Goal: Find contact information: Find contact information

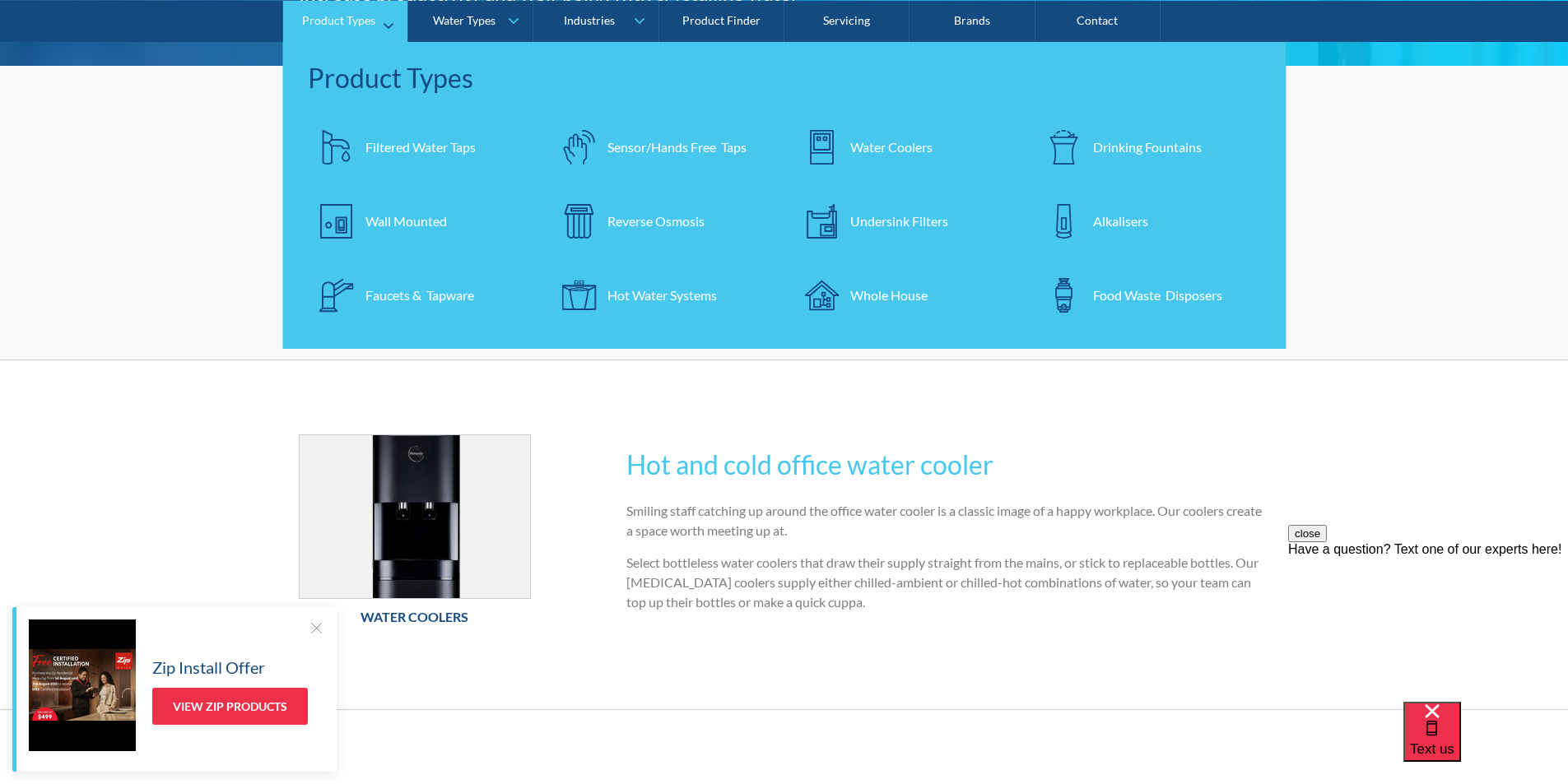
click at [869, 147] on div "Water Coolers" at bounding box center [891, 146] width 82 height 20
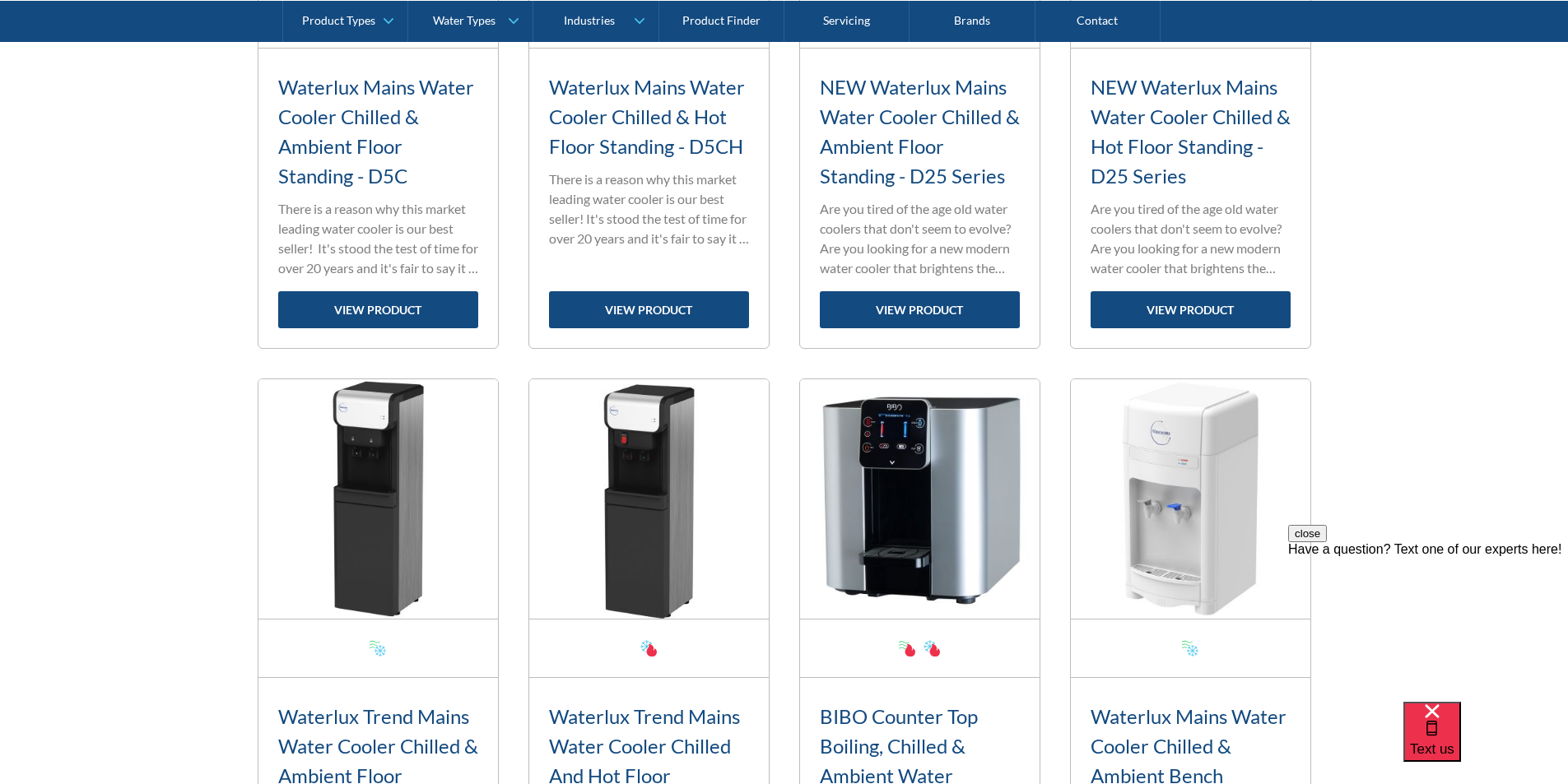
scroll to position [878, 0]
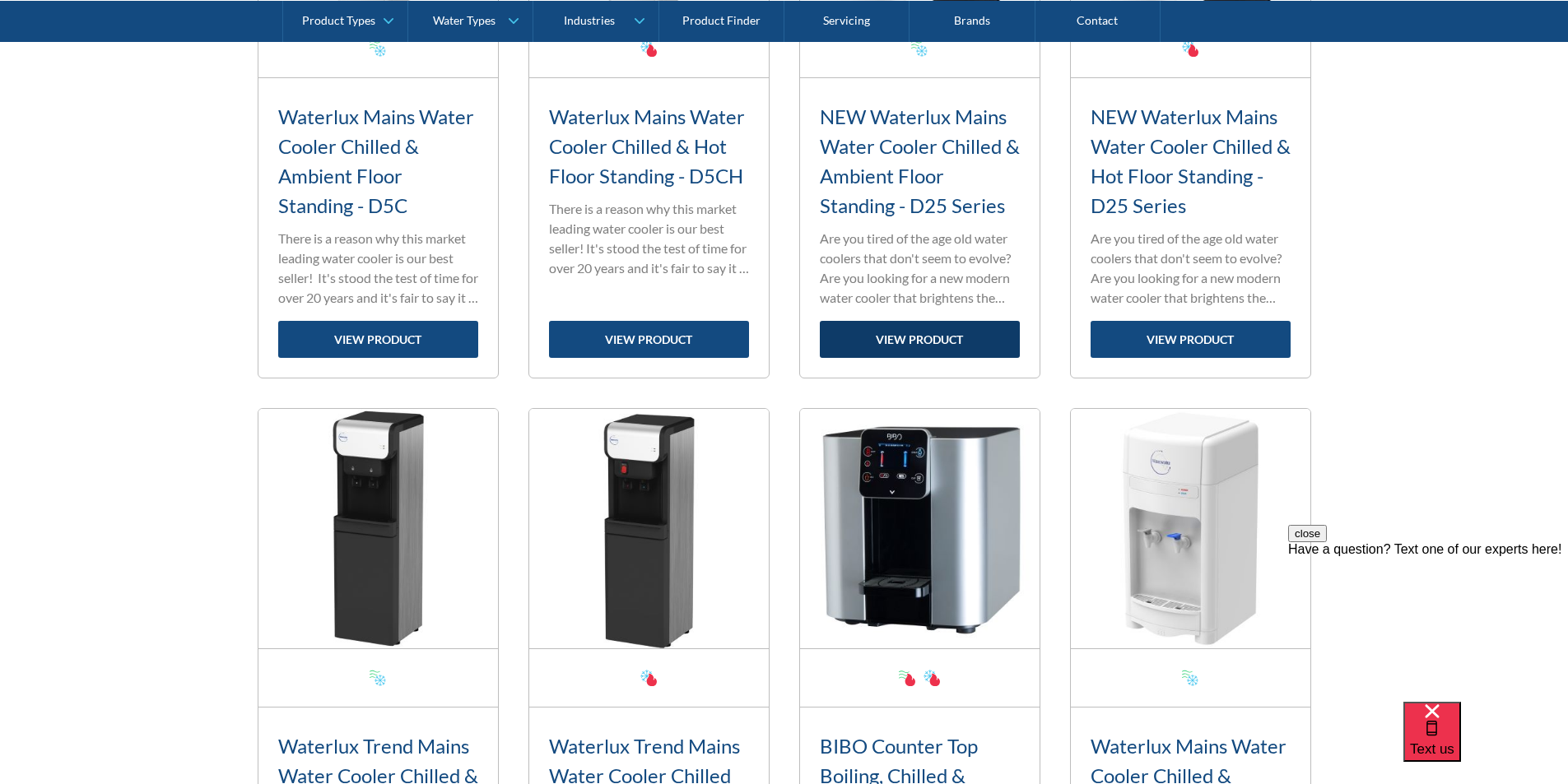
click at [922, 339] on link "view product" at bounding box center [919, 339] width 200 height 37
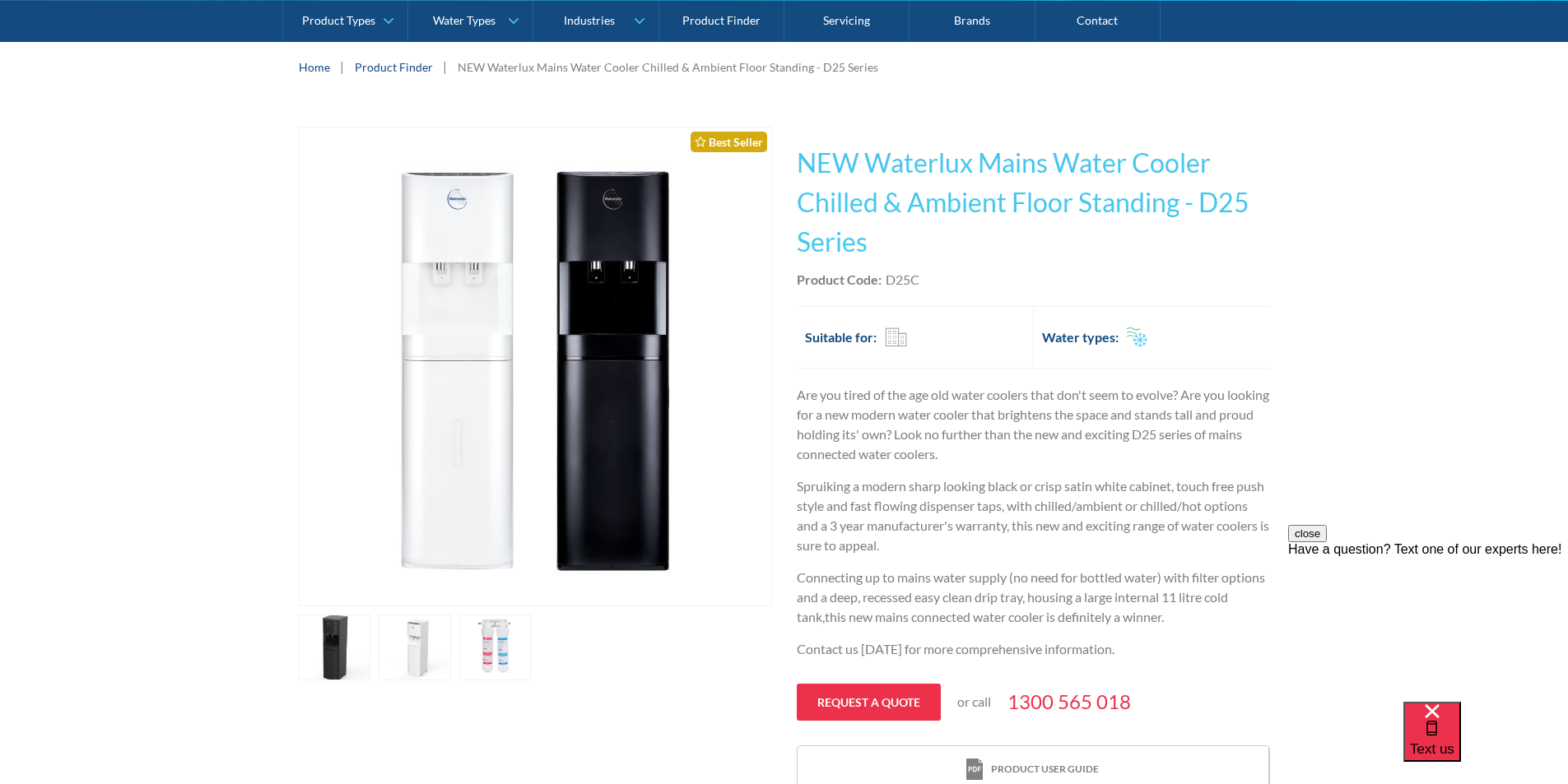
click at [371, 637] on link "open lightbox" at bounding box center [335, 648] width 72 height 66
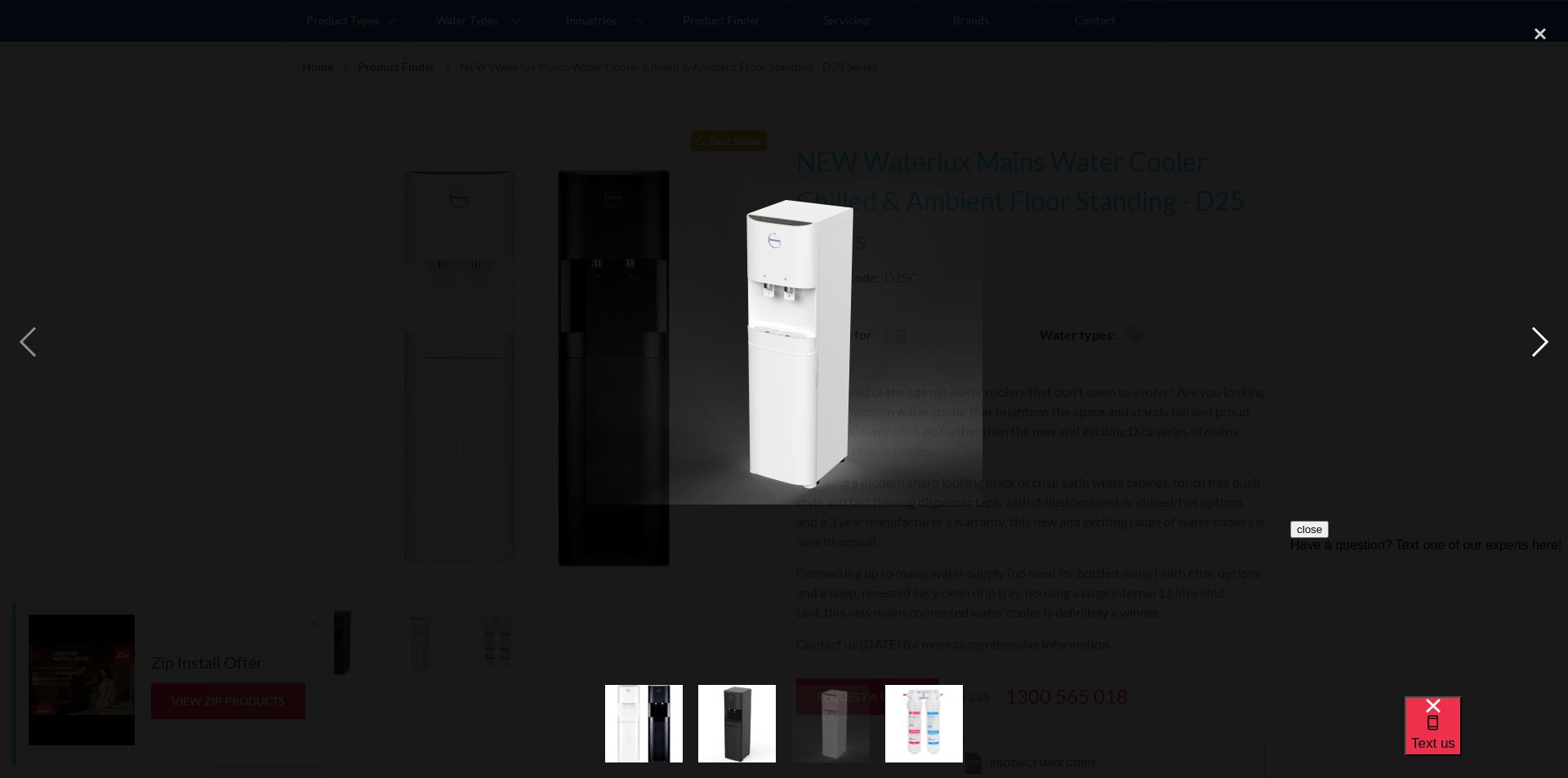
click at [1535, 340] on div "next image" at bounding box center [1539, 342] width 55 height 655
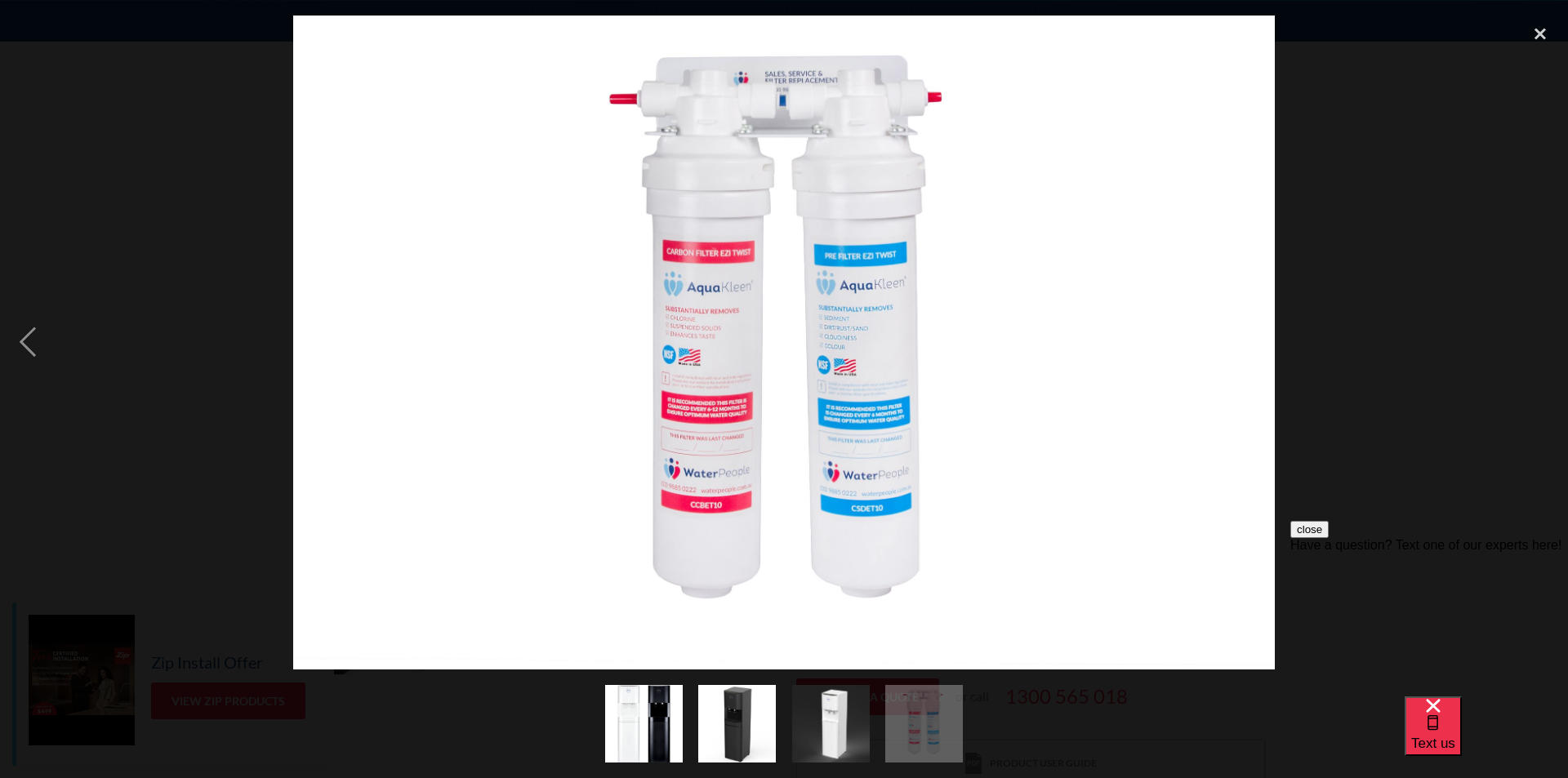
click at [1535, 340] on div "next image" at bounding box center [1539, 342] width 55 height 655
click at [20, 346] on div "previous image" at bounding box center [27, 342] width 55 height 655
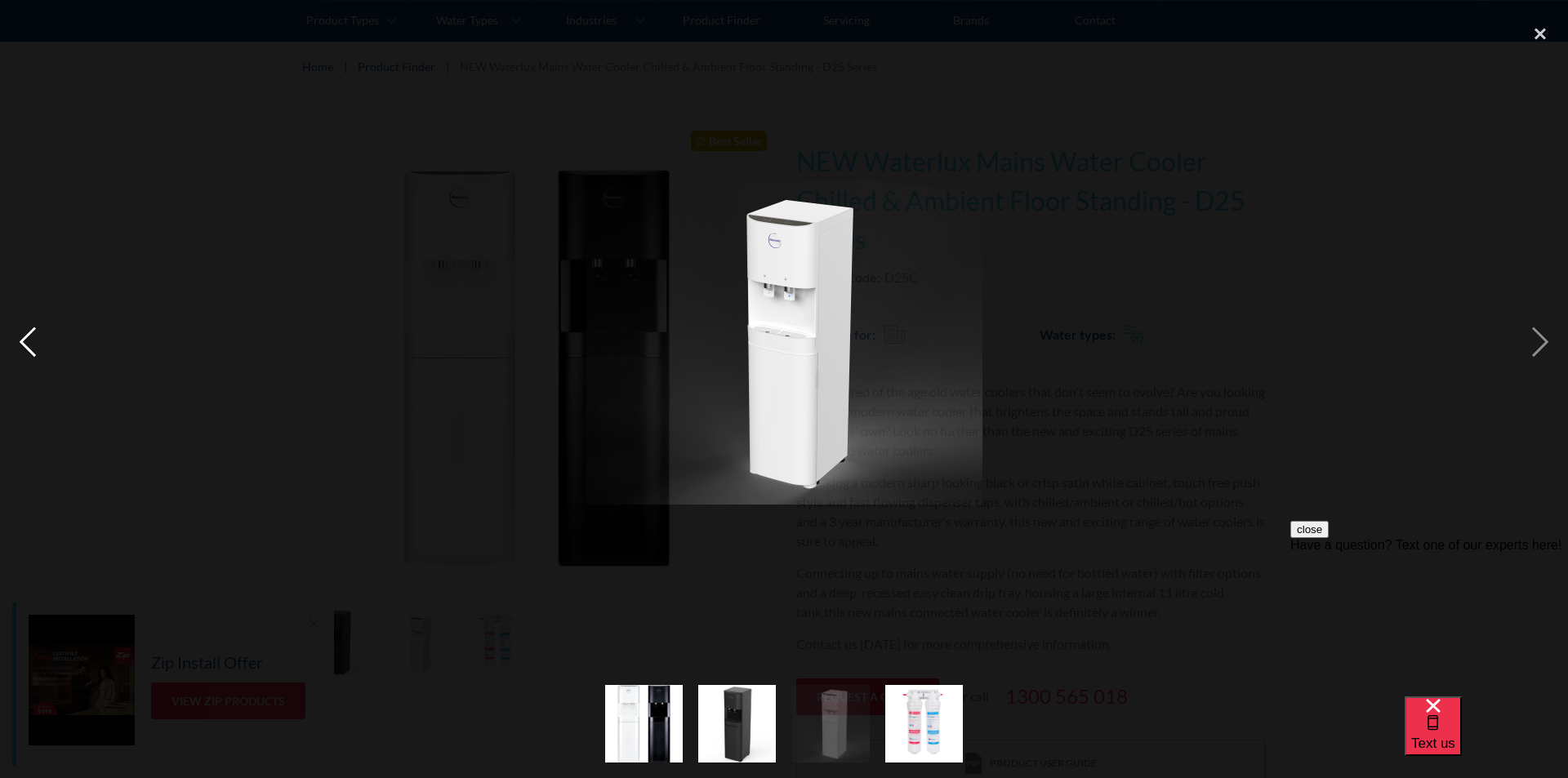
click at [20, 346] on div "previous image" at bounding box center [27, 342] width 55 height 655
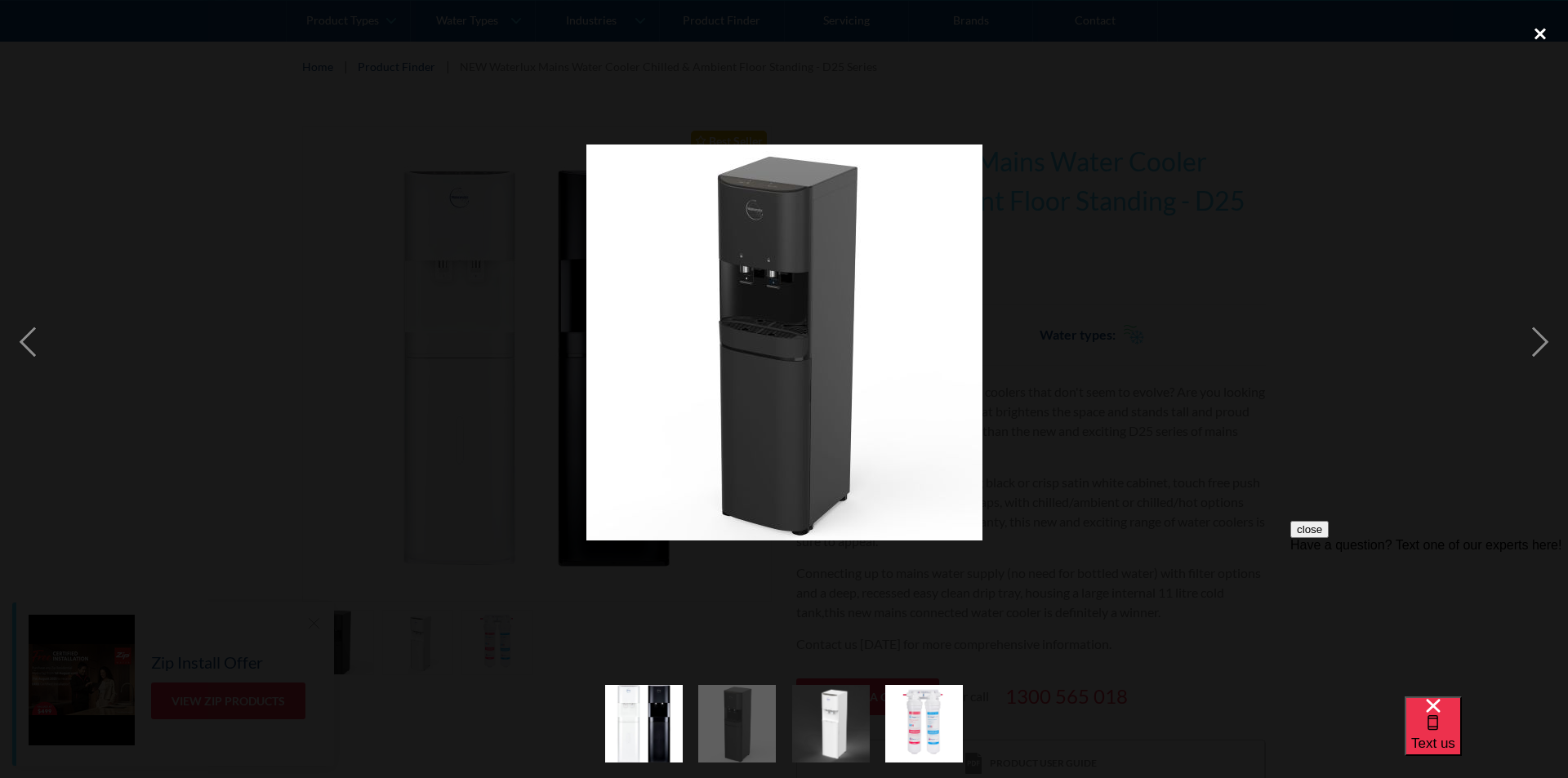
click at [1535, 33] on div "close lightbox" at bounding box center [1539, 34] width 55 height 36
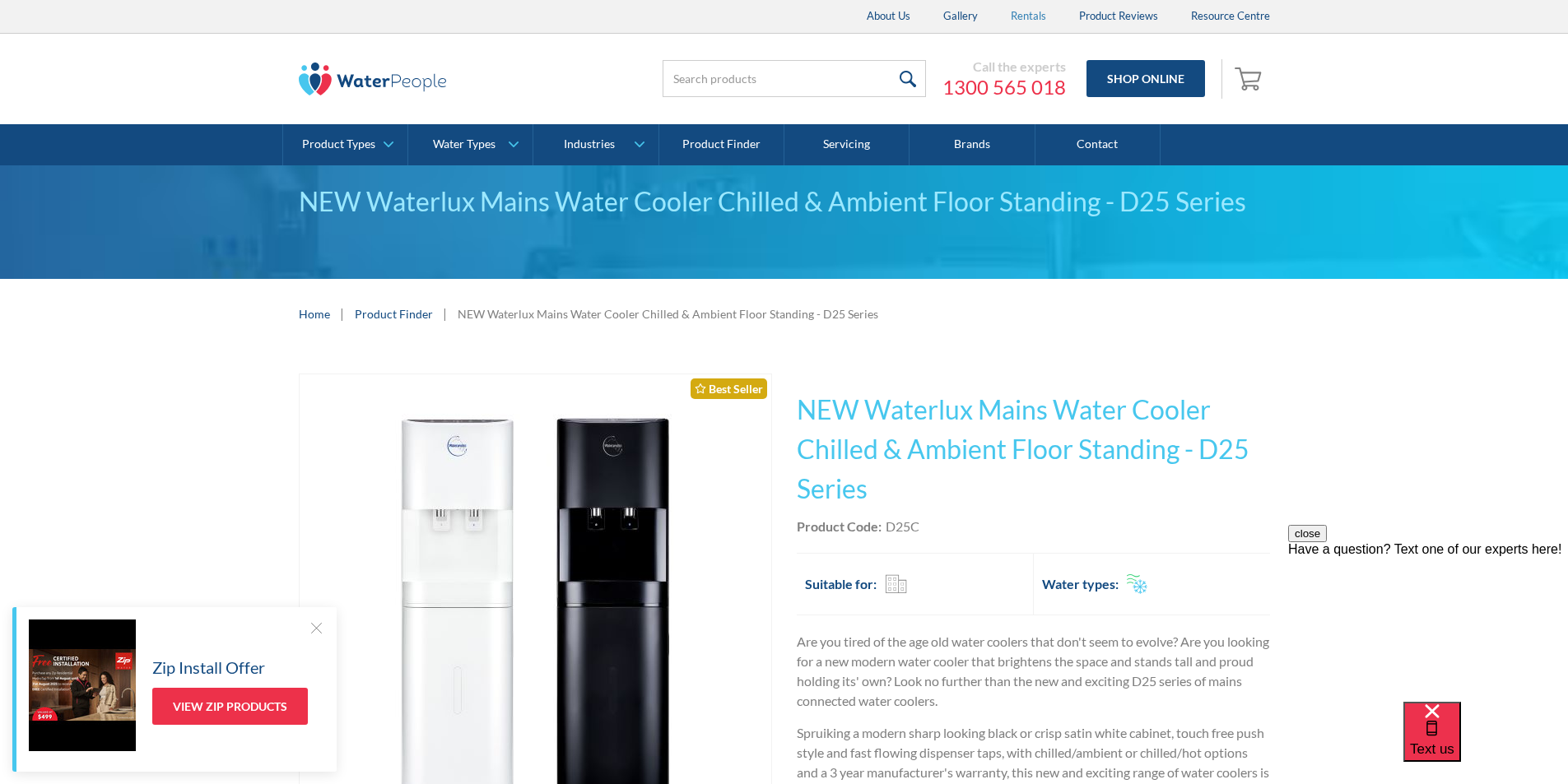
click at [1031, 14] on link "Rentals" at bounding box center [1028, 16] width 69 height 33
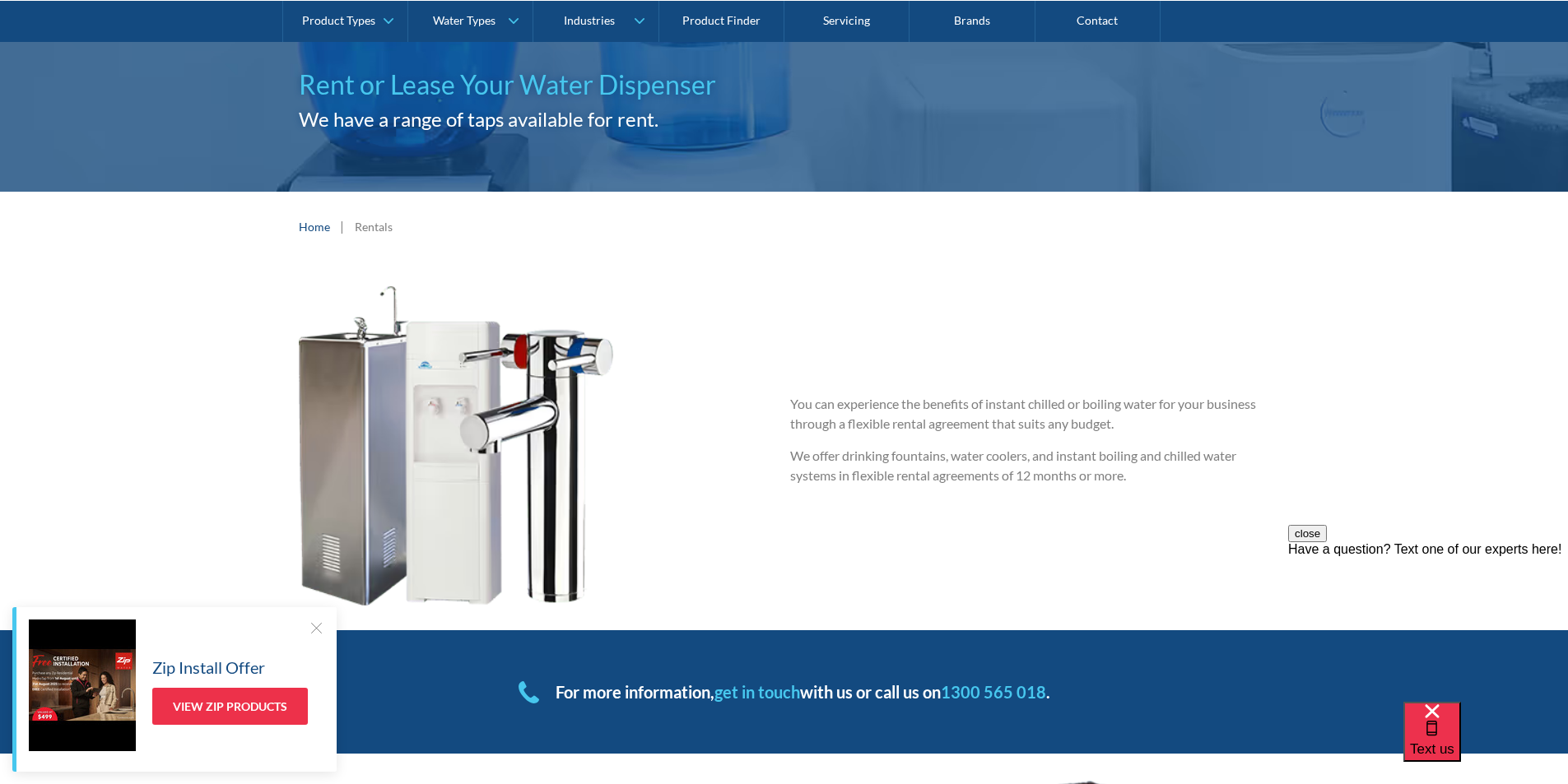
scroll to position [165, 0]
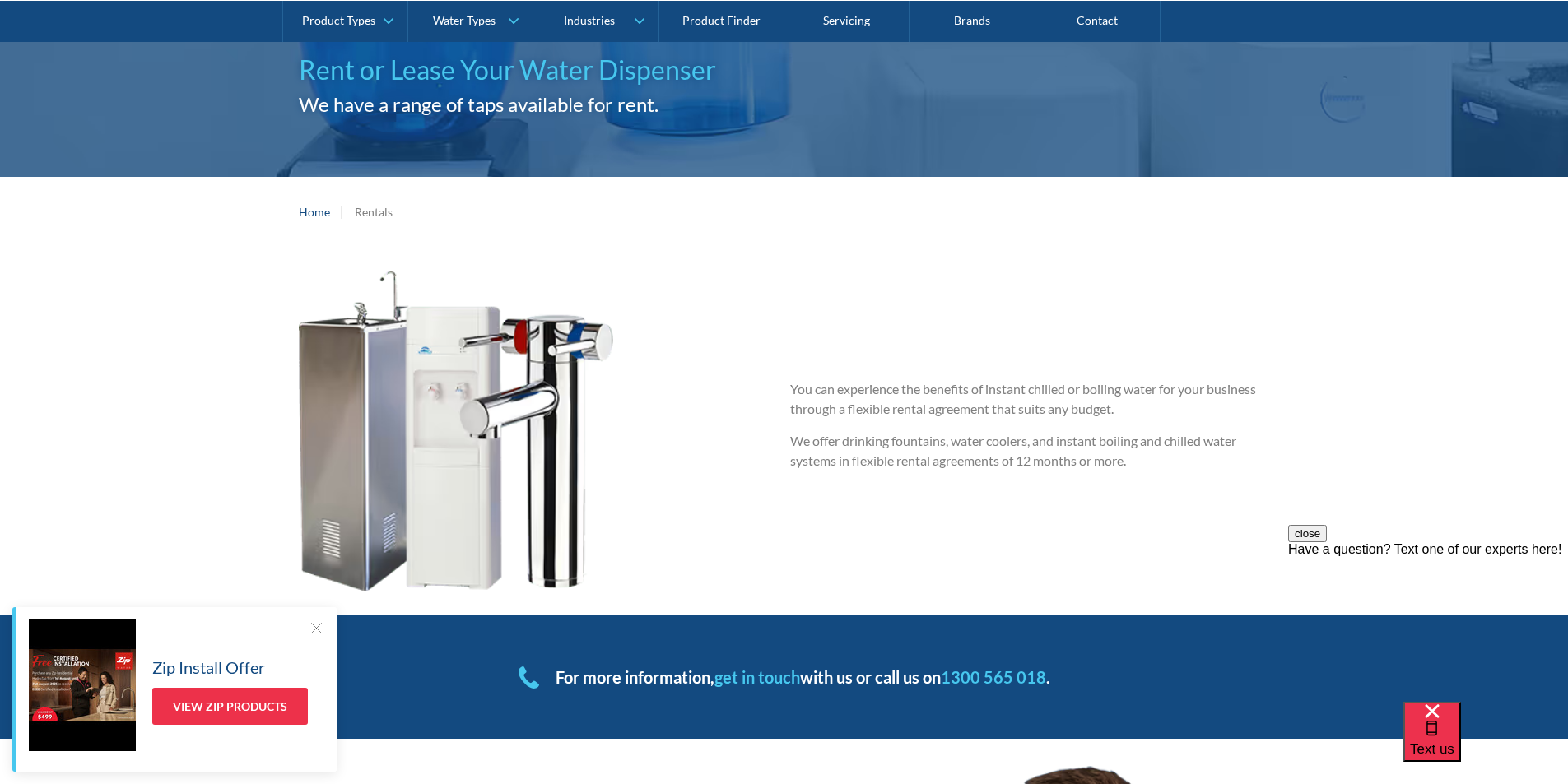
click at [311, 632] on div at bounding box center [317, 628] width 16 height 16
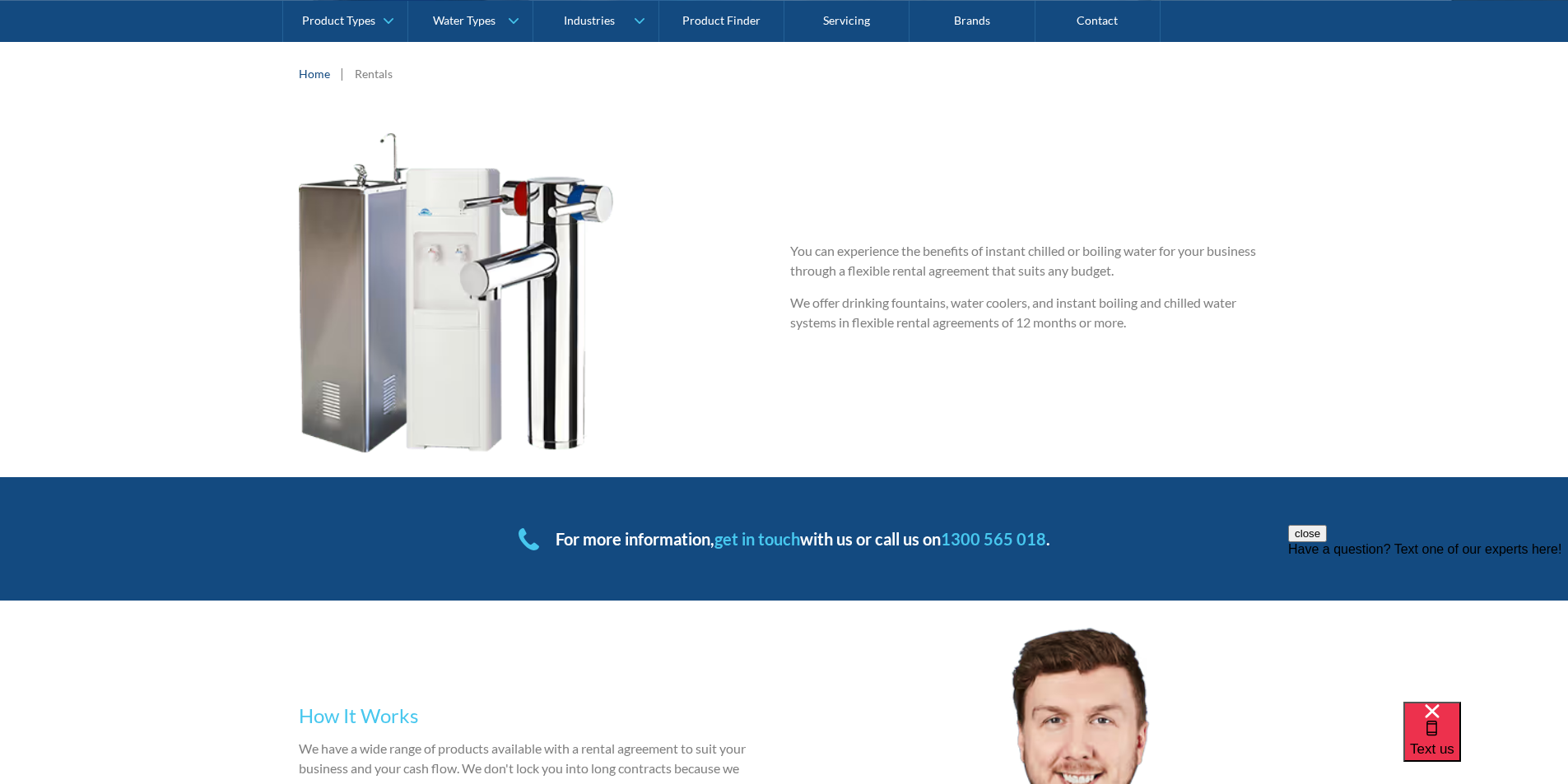
scroll to position [247, 0]
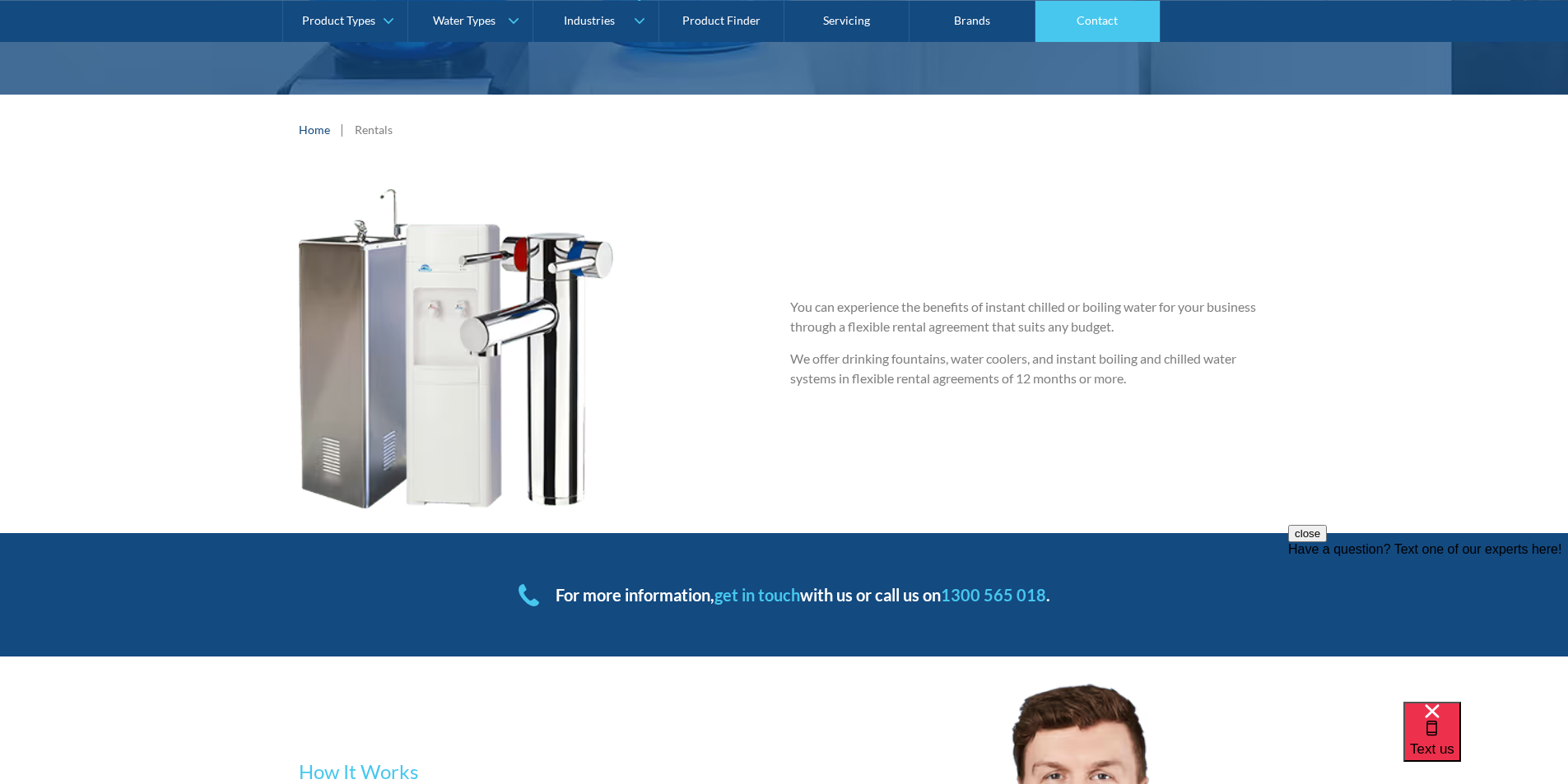
click at [1108, 23] on link "Contact" at bounding box center [1098, 20] width 125 height 41
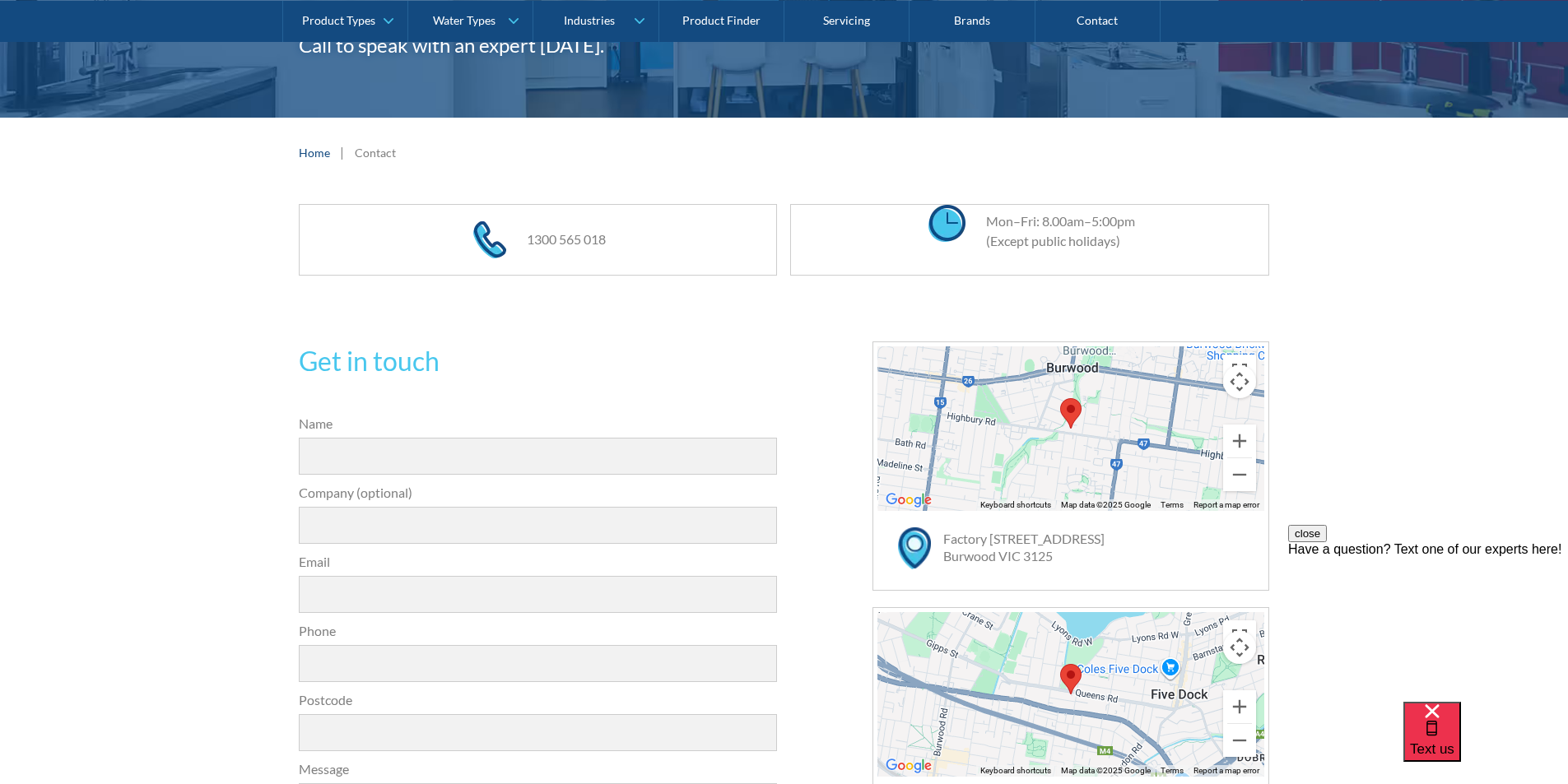
scroll to position [220, 0]
